Goal: Information Seeking & Learning: Find specific fact

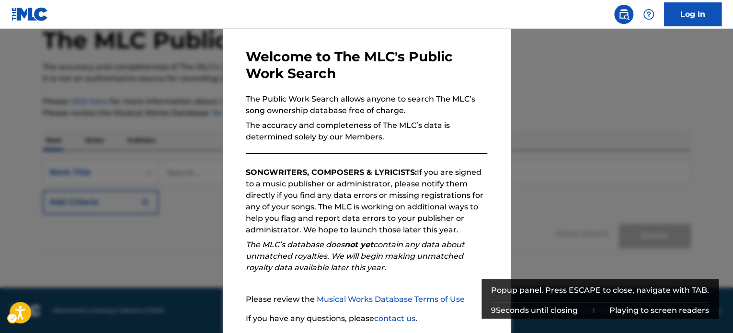
scroll to position [105, 0]
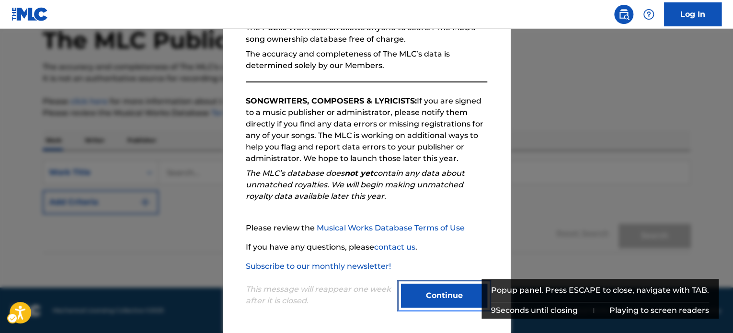
drag, startPoint x: 416, startPoint y: 289, endPoint x: 204, endPoint y: 181, distance: 238.7
click at [416, 289] on button "Continue" at bounding box center [444, 296] width 86 height 24
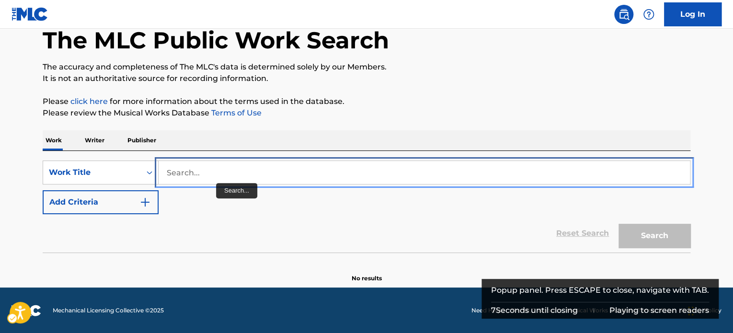
click at [210, 176] on input "Search..." at bounding box center [424, 172] width 531 height 23
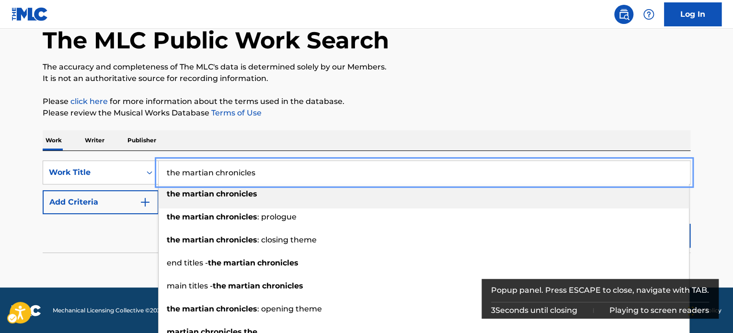
type input "the martian chronicles"
click at [420, 92] on div "The MLC Public Work Search The accuracy and completeness of The MLC's data is d…" at bounding box center [366, 141] width 671 height 283
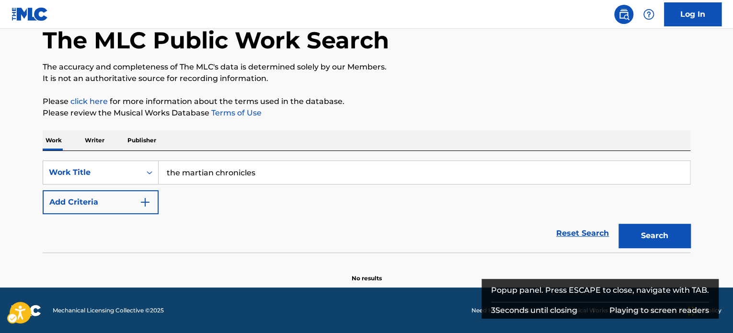
click at [102, 215] on div "Reset Search | Submit Search" at bounding box center [367, 233] width 648 height 38
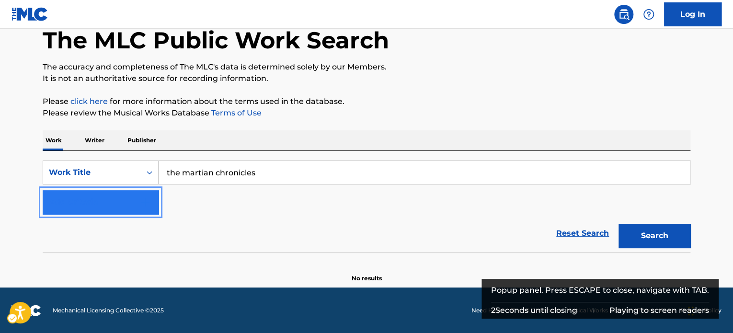
click at [144, 208] on button "Add Criteria" at bounding box center [101, 202] width 116 height 24
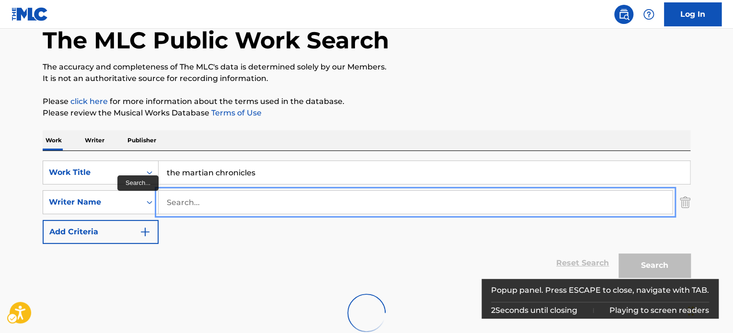
click at [211, 201] on input "Search..." at bounding box center [416, 202] width 514 height 23
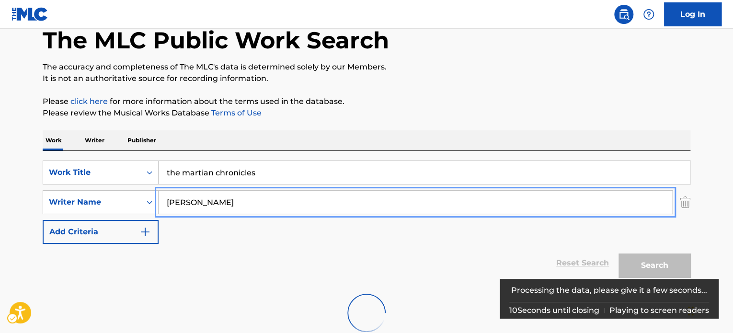
type input "[PERSON_NAME]"
click at [467, 78] on p "It is not an authoritative source for recording information." at bounding box center [367, 78] width 648 height 11
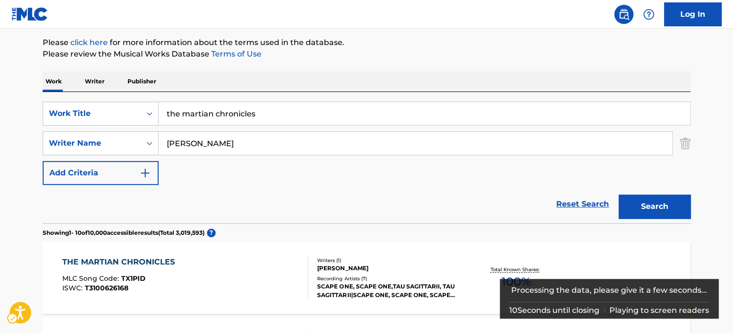
scroll to position [114, 0]
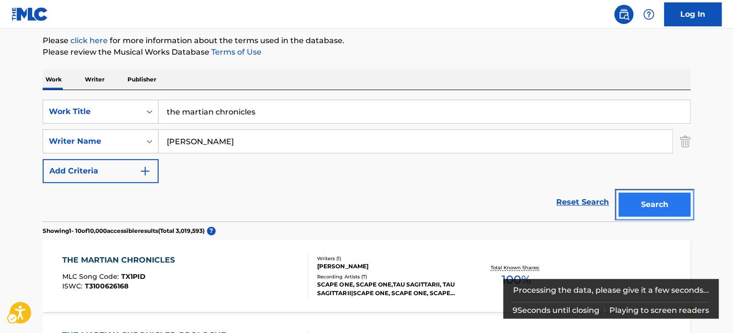
click at [661, 205] on button "Search" at bounding box center [655, 205] width 72 height 24
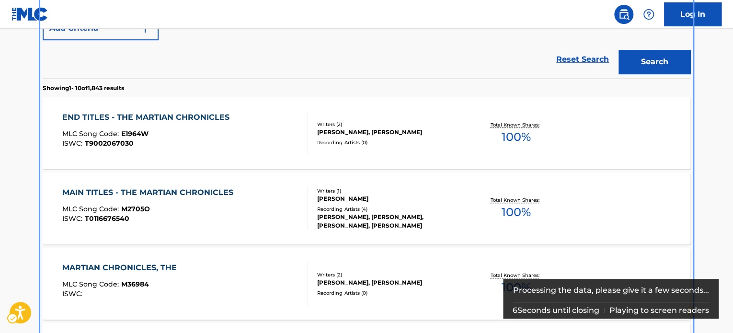
scroll to position [257, 0]
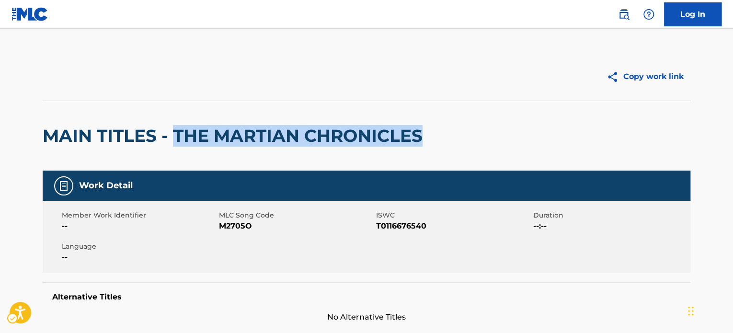
drag, startPoint x: 177, startPoint y: 134, endPoint x: 439, endPoint y: 138, distance: 262.1
click at [439, 138] on div "MAIN TITLES - THE MARTIAN CHRONICLES" at bounding box center [367, 136] width 648 height 70
copy h2 "THE MARTIAN CHRONICLES"
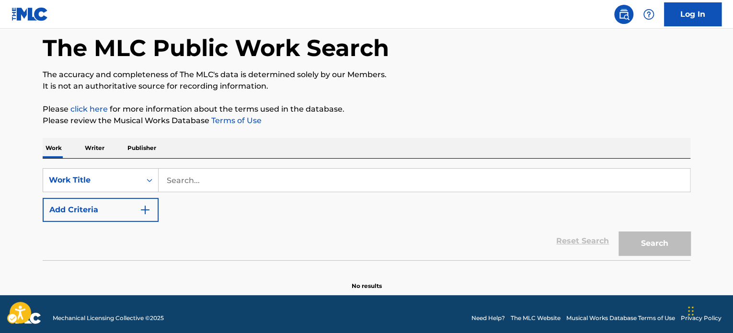
scroll to position [53, 0]
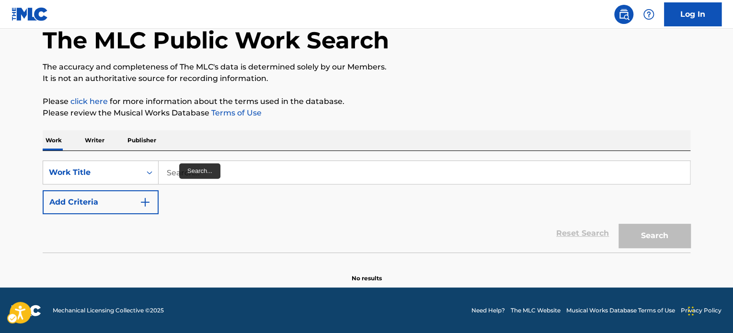
click at [124, 185] on div "SearchWithCriteriae08e99b1-c846-4290-a174-d18c7f22e185 Work Title Add Criteria" at bounding box center [367, 188] width 648 height 54
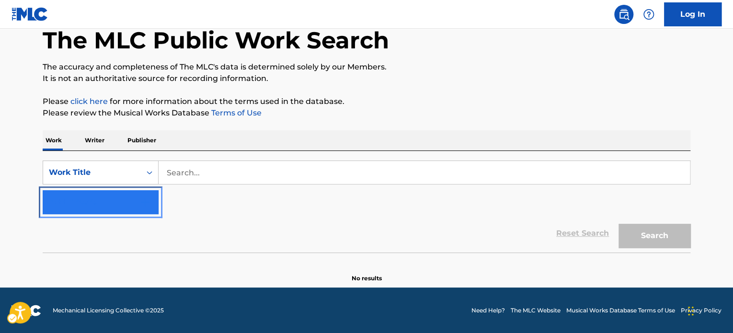
click at [126, 201] on button "Add Criteria" at bounding box center [101, 202] width 116 height 24
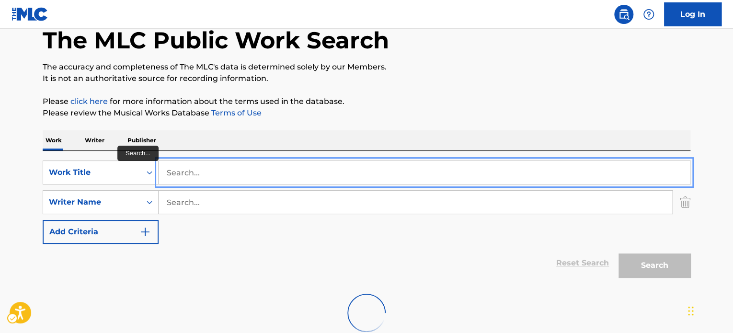
click at [201, 174] on input "Search..." at bounding box center [424, 172] width 531 height 23
paste input "Simonsen"
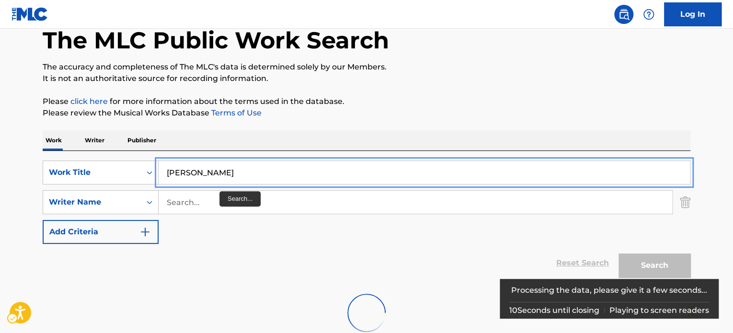
type input "Simonsen"
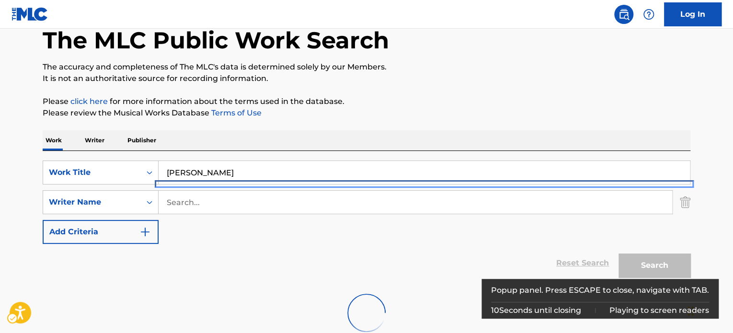
scroll to position [83, 0]
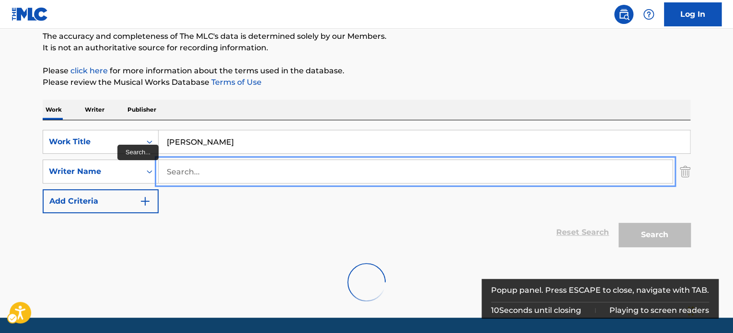
click at [304, 161] on input "Search..." at bounding box center [416, 171] width 514 height 23
paste input "Simonsen"
type input "Simonsen"
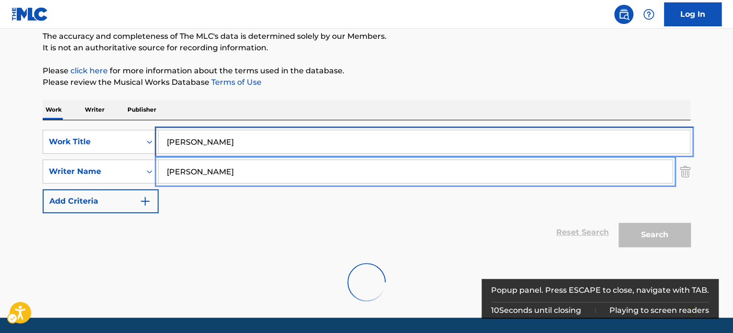
click at [284, 139] on input "Simonsen" at bounding box center [424, 141] width 531 height 23
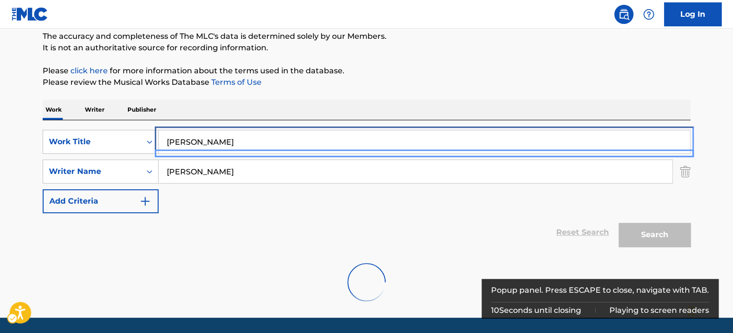
scroll to position [82, 0]
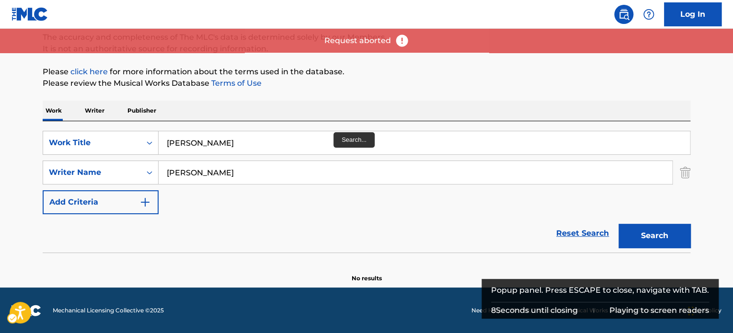
click at [309, 131] on div "Simonsen Remove -" at bounding box center [425, 143] width 532 height 24
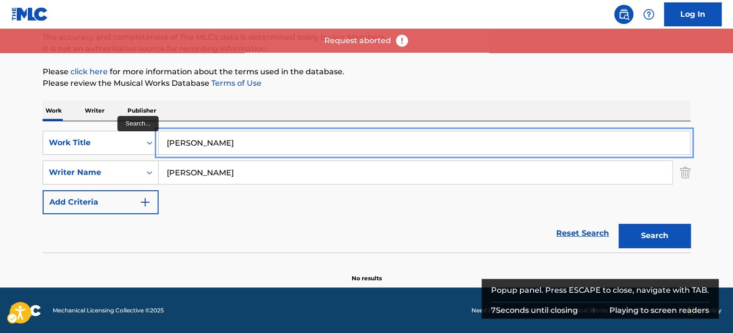
click at [307, 140] on input "Simonsen" at bounding box center [424, 142] width 531 height 23
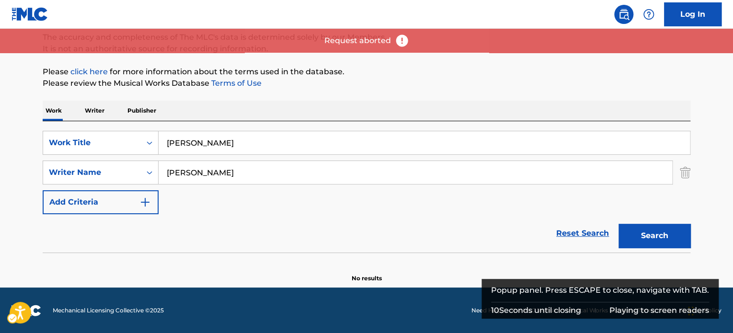
scroll to position [79, 0]
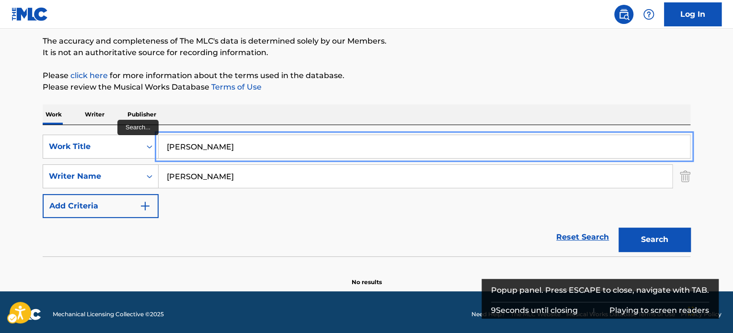
click at [309, 145] on input "Simonsen" at bounding box center [424, 146] width 531 height 23
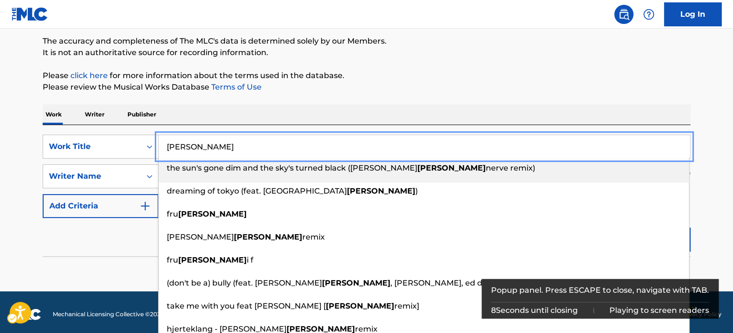
click at [309, 145] on input "Simonsen" at bounding box center [424, 146] width 531 height 23
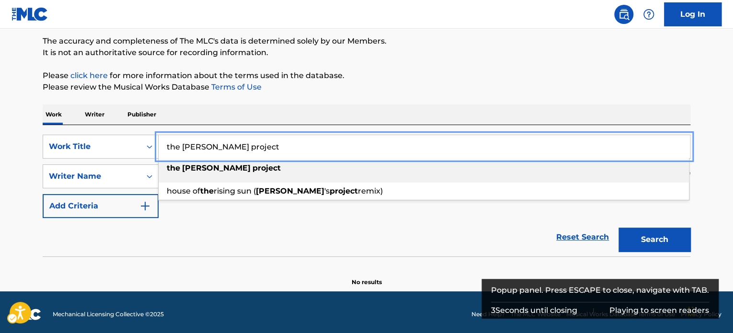
type input "the adam project"
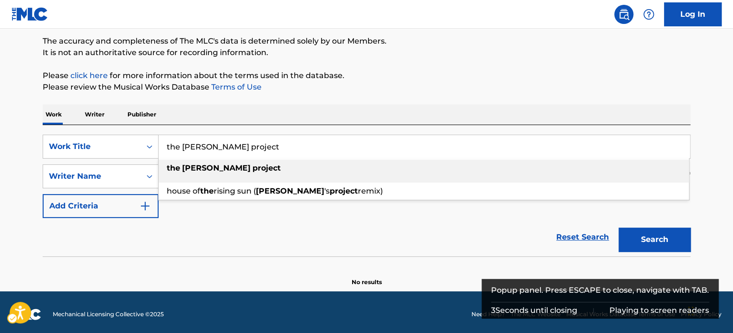
click at [257, 167] on div "the adam project" at bounding box center [424, 168] width 530 height 17
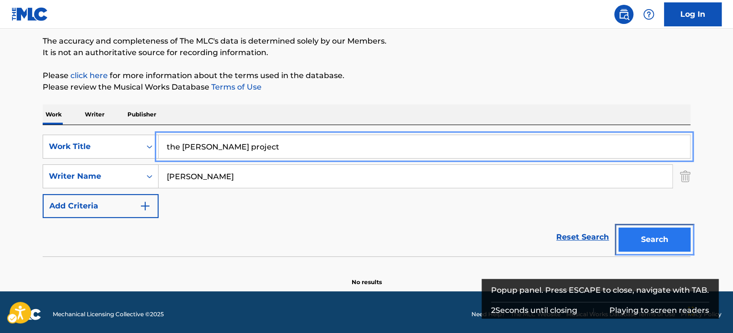
click at [657, 237] on button "Search" at bounding box center [655, 240] width 72 height 24
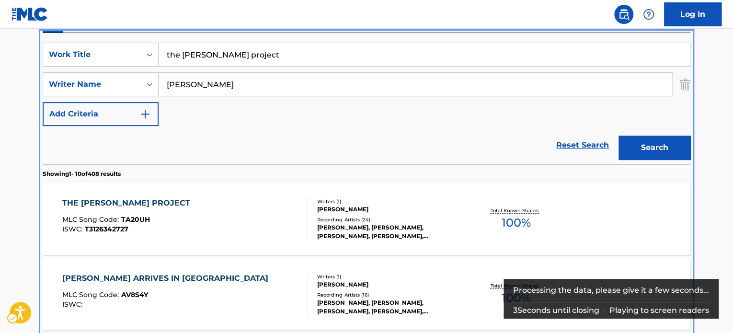
scroll to position [203, 0]
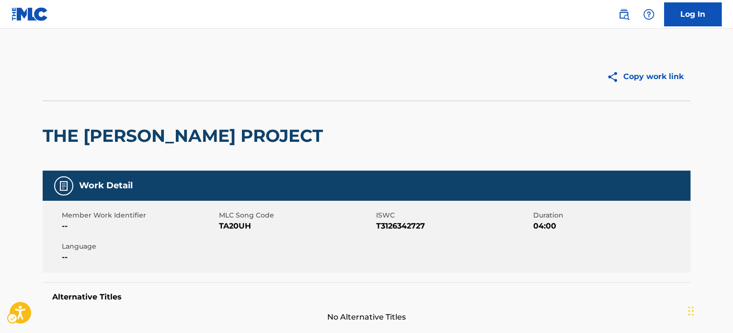
click at [78, 182] on div "Work Detail" at bounding box center [367, 186] width 648 height 30
click at [92, 148] on div "THE ADAM PROJECT" at bounding box center [185, 135] width 285 height 69
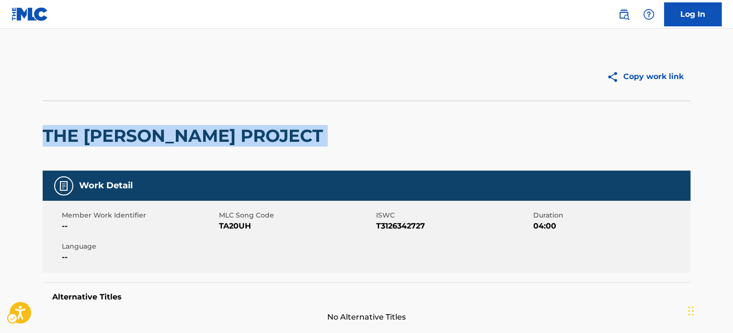
click at [92, 147] on div "THE ADAM PROJECT" at bounding box center [185, 135] width 285 height 69
copy div "THE ADAM PROJECT"
